Goal: Find specific page/section: Find specific page/section

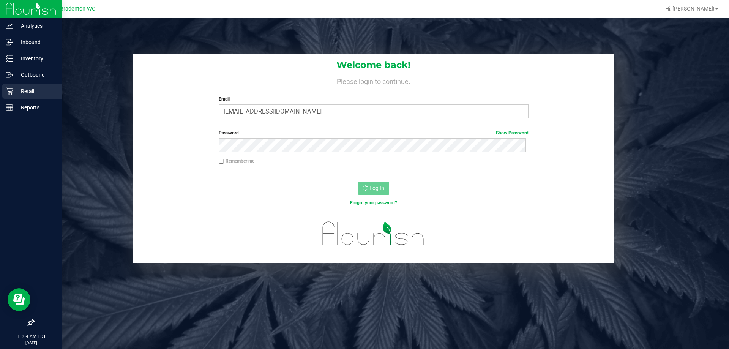
click at [34, 83] on div "Retail" at bounding box center [32, 90] width 60 height 15
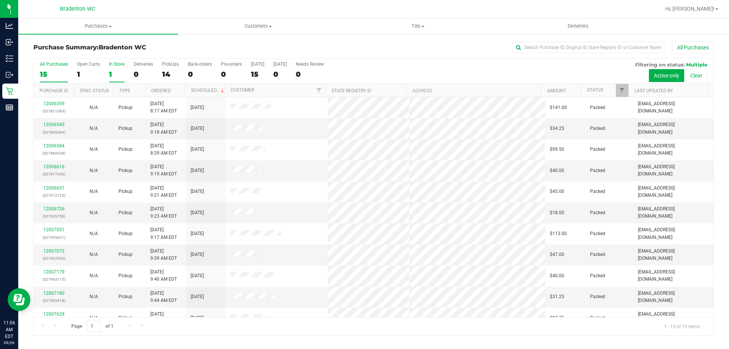
click at [117, 72] on div "1" at bounding box center [117, 74] width 16 height 9
click at [0, 0] on input "In Store 1" at bounding box center [0, 0] width 0 height 0
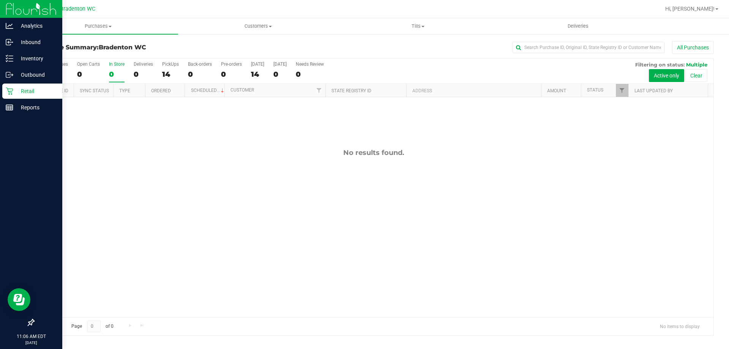
click at [37, 95] on p "Retail" at bounding box center [36, 91] width 46 height 9
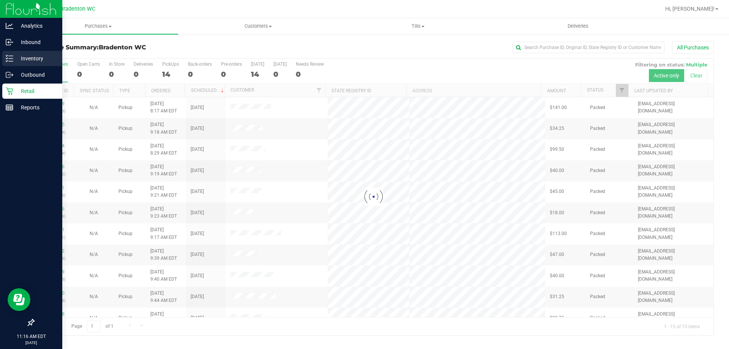
click at [37, 60] on p "Inventory" at bounding box center [36, 58] width 46 height 9
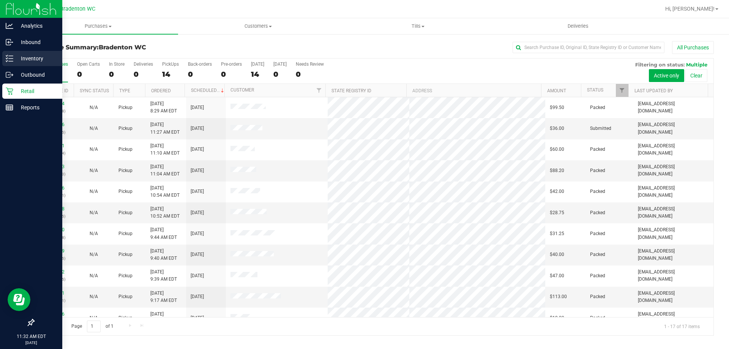
click at [21, 57] on p "Inventory" at bounding box center [36, 58] width 46 height 9
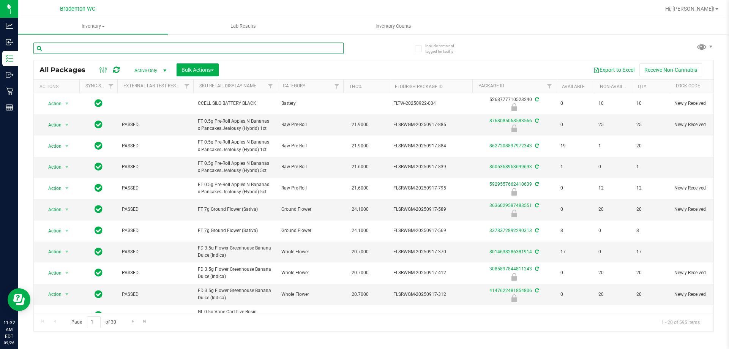
click at [96, 44] on input "text" at bounding box center [188, 48] width 310 height 11
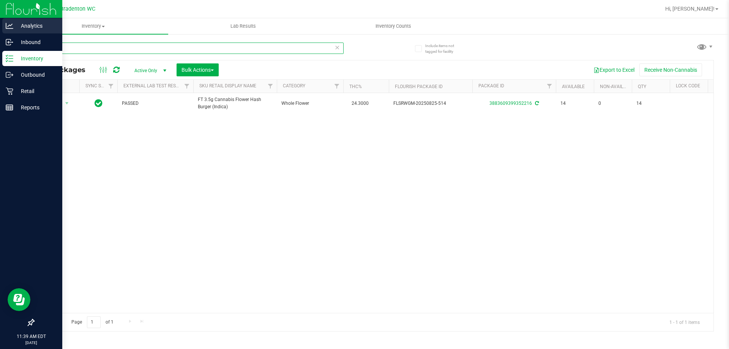
drag, startPoint x: 72, startPoint y: 46, endPoint x: 0, endPoint y: 27, distance: 74.2
click at [0, 39] on div "Analytics Inbound Inventory Outbound Retail Reports 11:39 AM EDT [DATE] 09/26 B…" at bounding box center [364, 174] width 729 height 349
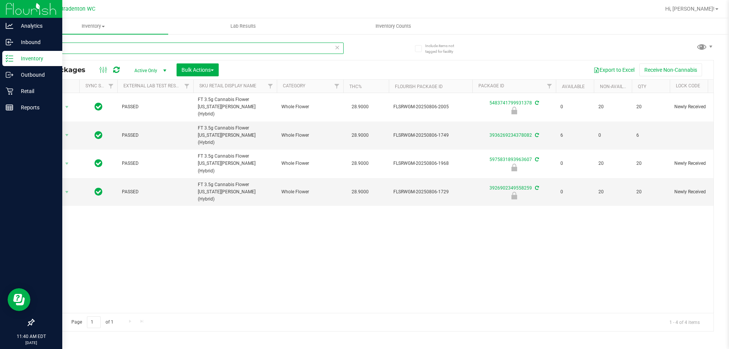
drag, startPoint x: 70, startPoint y: 49, endPoint x: 0, endPoint y: 2, distance: 85.0
click at [0, 14] on div "Analytics Inbound Inventory Outbound Retail Reports 11:40 AM EDT [DATE] 09/26 B…" at bounding box center [364, 174] width 729 height 349
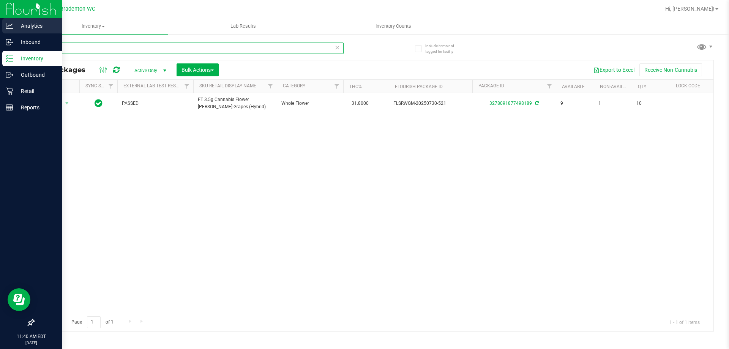
drag, startPoint x: 30, startPoint y: 45, endPoint x: 0, endPoint y: 26, distance: 34.8
click at [0, 36] on div "Analytics Inbound Inventory Outbound Retail Reports 11:40 AM EDT [DATE] 09/26 B…" at bounding box center [364, 174] width 729 height 349
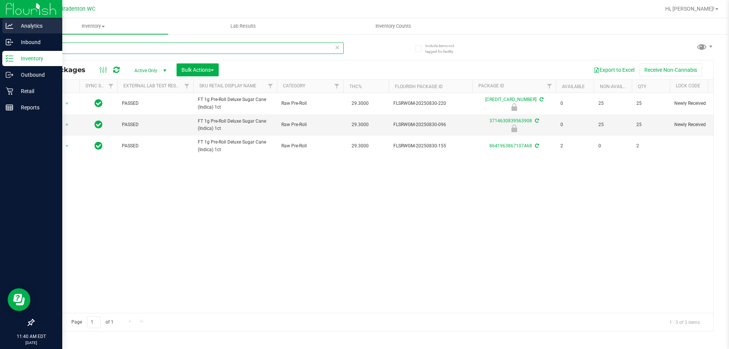
drag, startPoint x: 57, startPoint y: 46, endPoint x: 0, endPoint y: 34, distance: 58.6
click at [0, 45] on div "Analytics Inbound Inventory Outbound Retail Reports 11:40 AM EDT [DATE] 09/26 B…" at bounding box center [364, 174] width 729 height 349
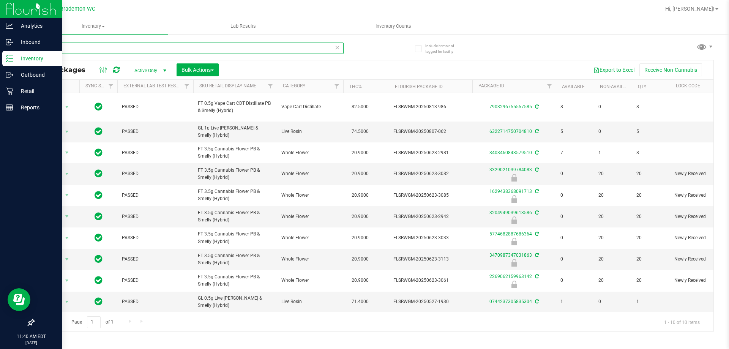
type input "pbs"
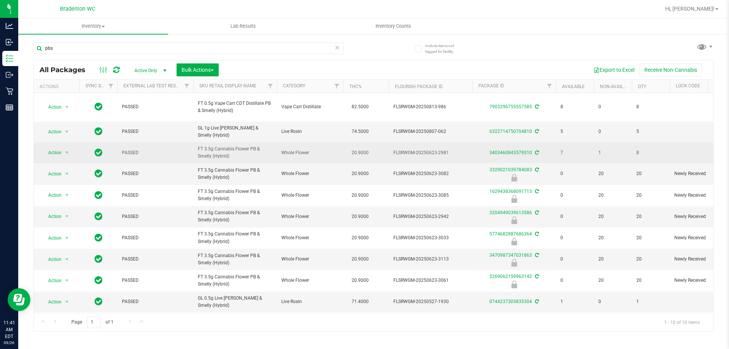
drag, startPoint x: 243, startPoint y: 158, endPoint x: 192, endPoint y: 156, distance: 50.5
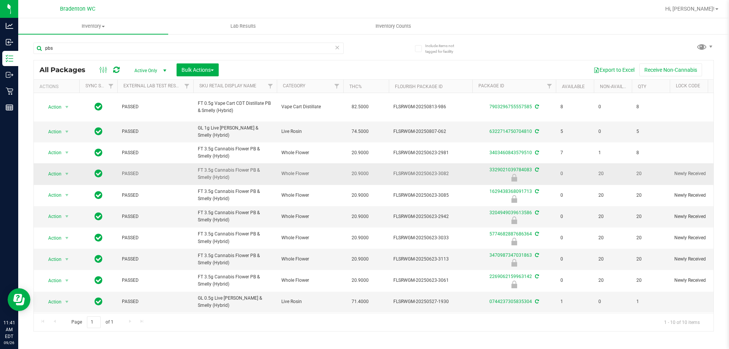
copy tr "FT 3.5g Cannabis Flower PB & Smelly (Hybrid)"
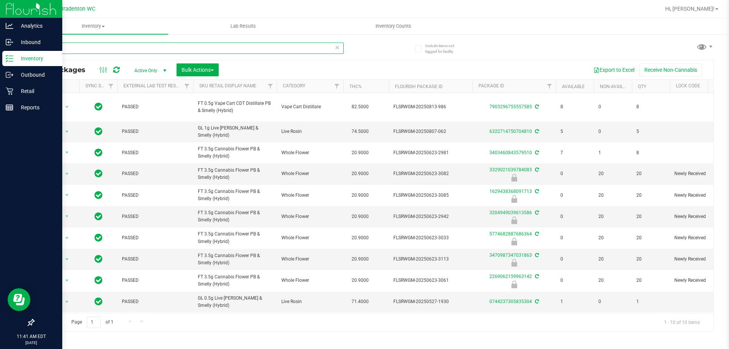
drag, startPoint x: 95, startPoint y: 52, endPoint x: 0, endPoint y: 17, distance: 101.3
click at [0, 46] on div "Analytics Inbound Inventory Outbound Retail Reports 11:41 AM EDT [DATE] 09/26 B…" at bounding box center [364, 174] width 729 height 349
paste input "FT 3.5g Cannabis Flower PB & Smelly (Hybrid)"
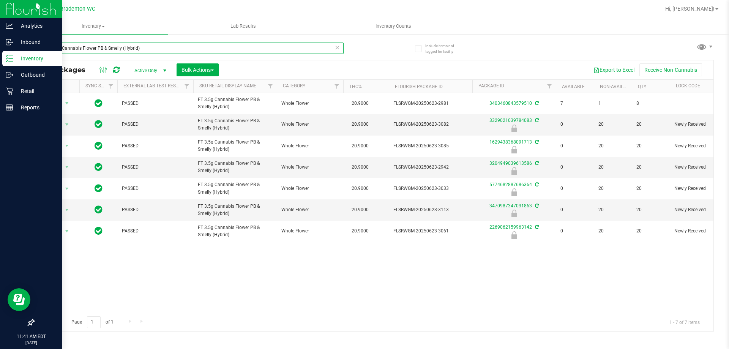
drag, startPoint x: 147, startPoint y: 48, endPoint x: 0, endPoint y: 11, distance: 151.8
click at [0, 11] on div "Analytics Inbound Inventory Outbound Retail Reports 11:41 AM EDT [DATE] 09/26 B…" at bounding box center [364, 174] width 729 height 349
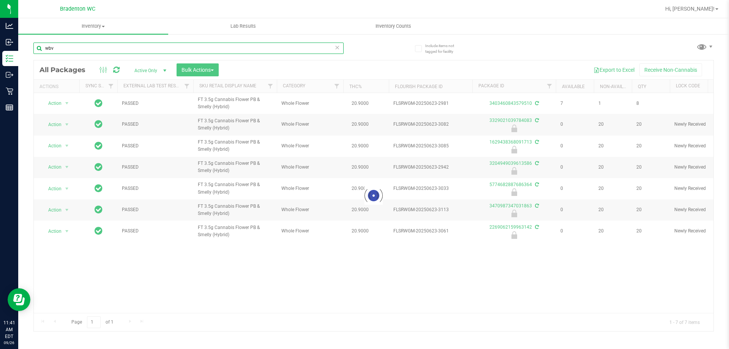
type input "wbv"
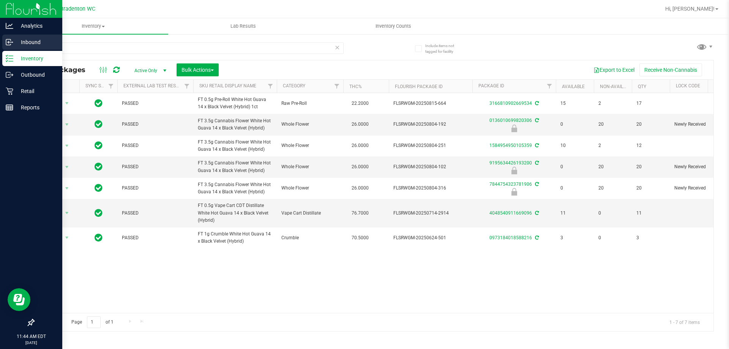
click at [41, 44] on p "Inbound" at bounding box center [36, 42] width 46 height 9
